Goal: Find specific page/section: Locate a particular part of the current website

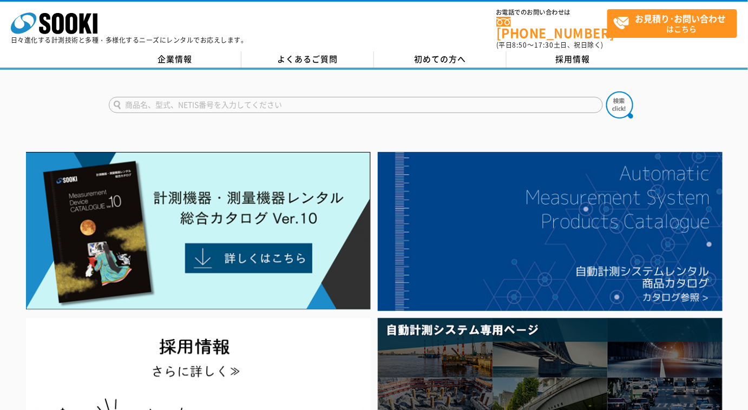
click at [247, 101] on input "text" at bounding box center [356, 105] width 494 height 16
type input "SD-CON"
click at [606, 91] on button at bounding box center [619, 104] width 27 height 27
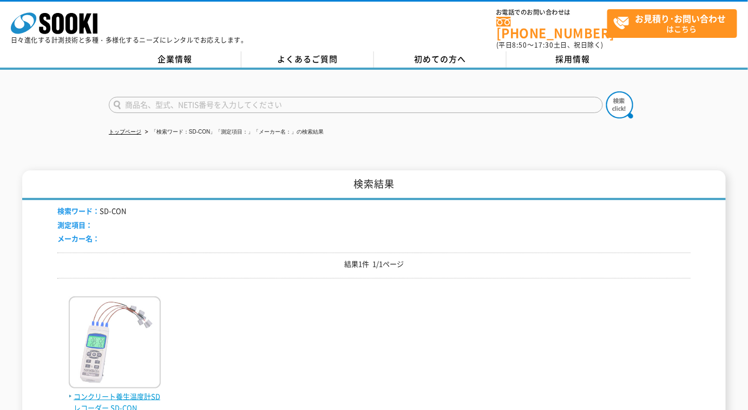
click at [94, 316] on img at bounding box center [115, 343] width 92 height 95
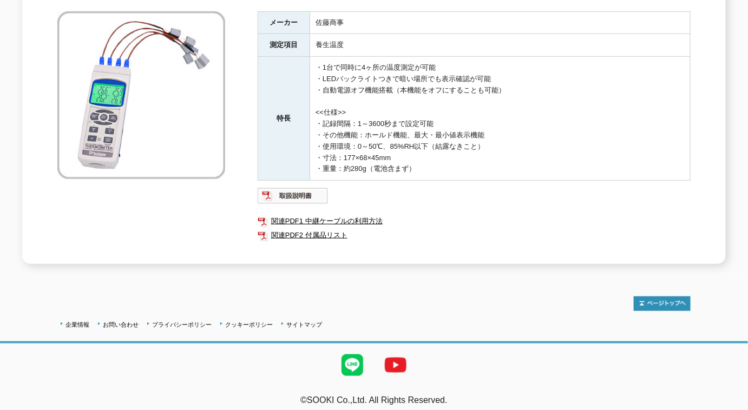
scroll to position [91, 0]
